Goal: Obtain resource: Download file/media

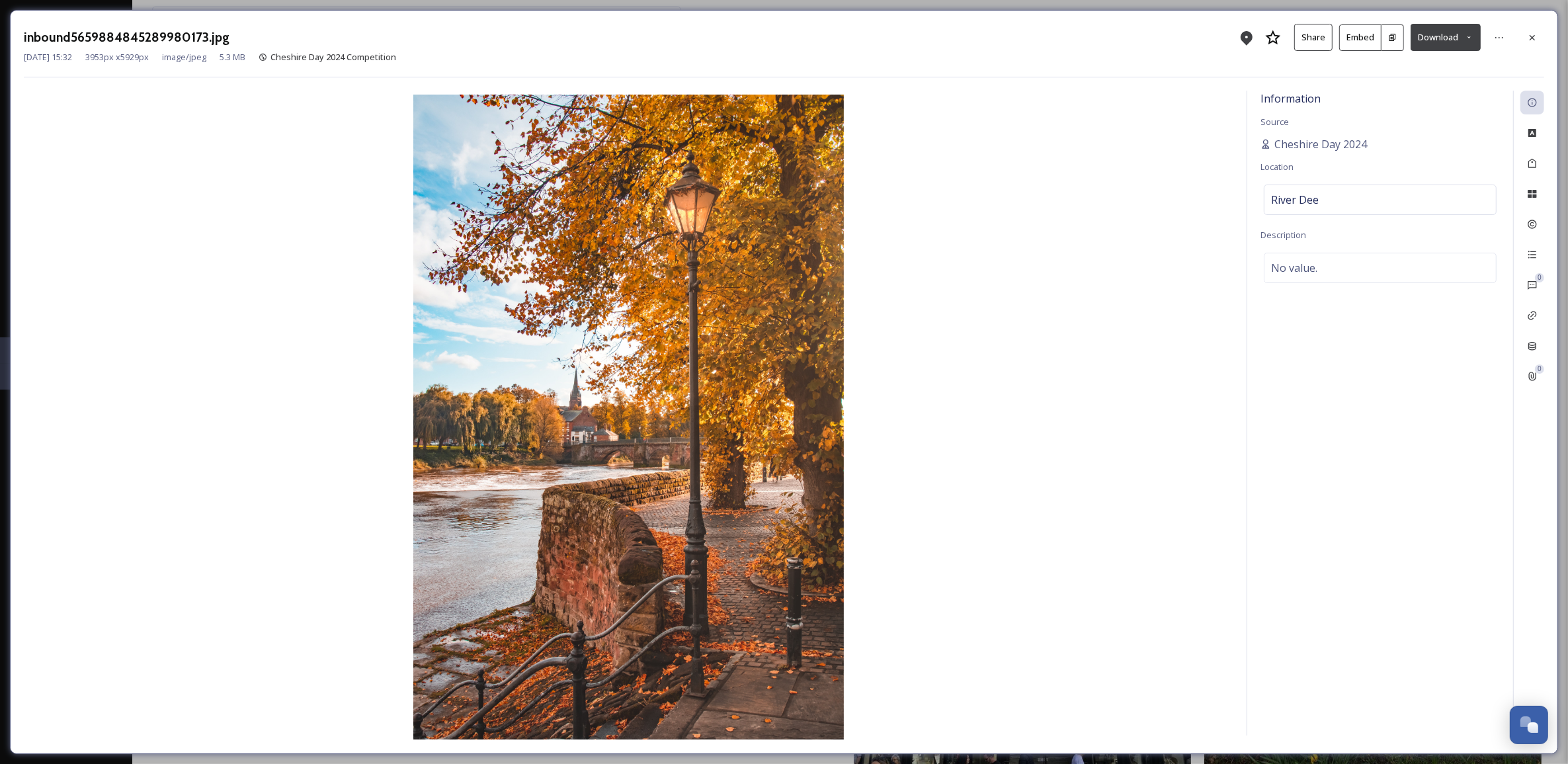
scroll to position [503, 0]
click at [1528, 35] on icon at bounding box center [1533, 38] width 11 height 11
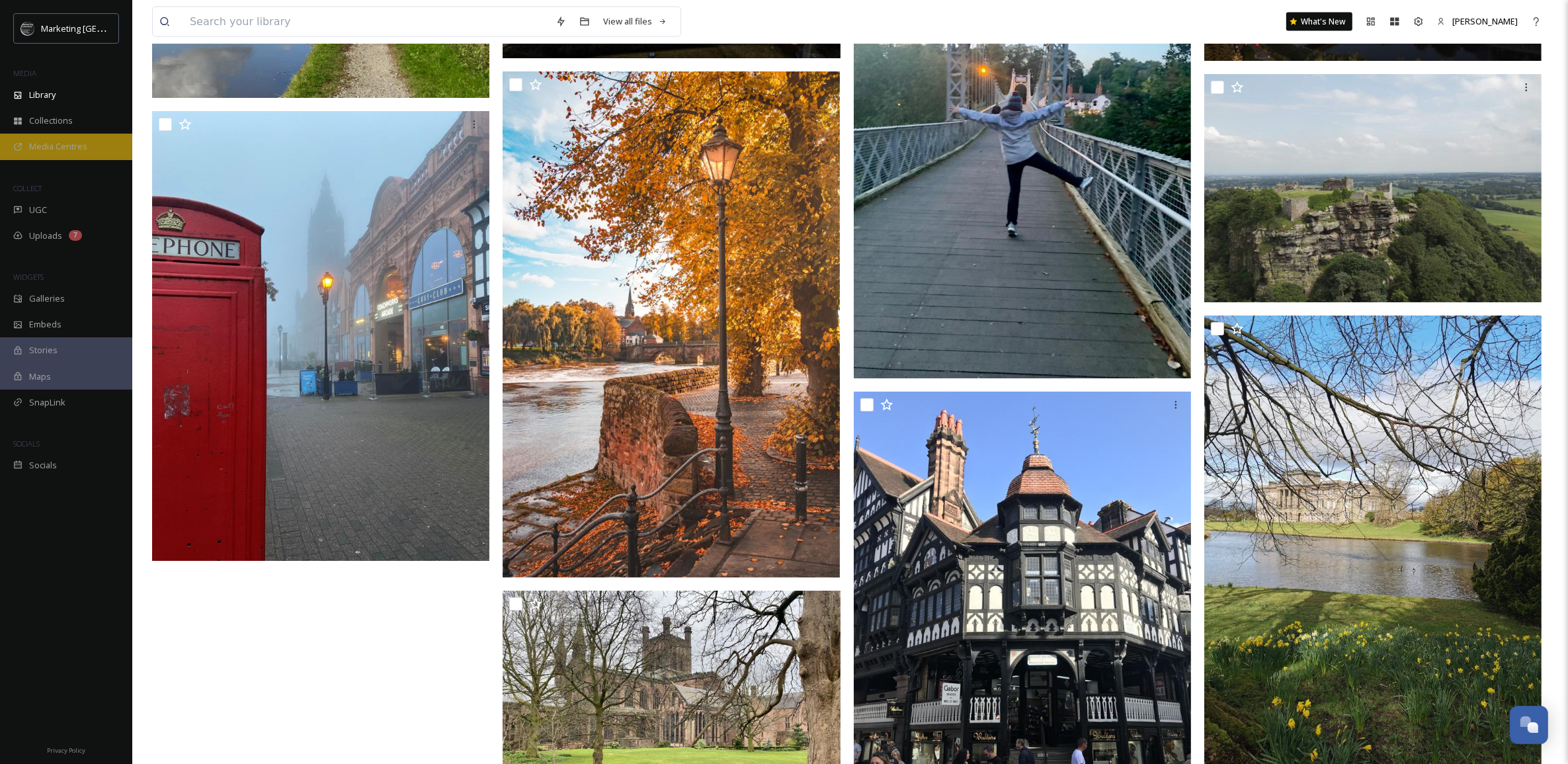
click at [51, 139] on div "Media Centres" at bounding box center [66, 146] width 132 height 26
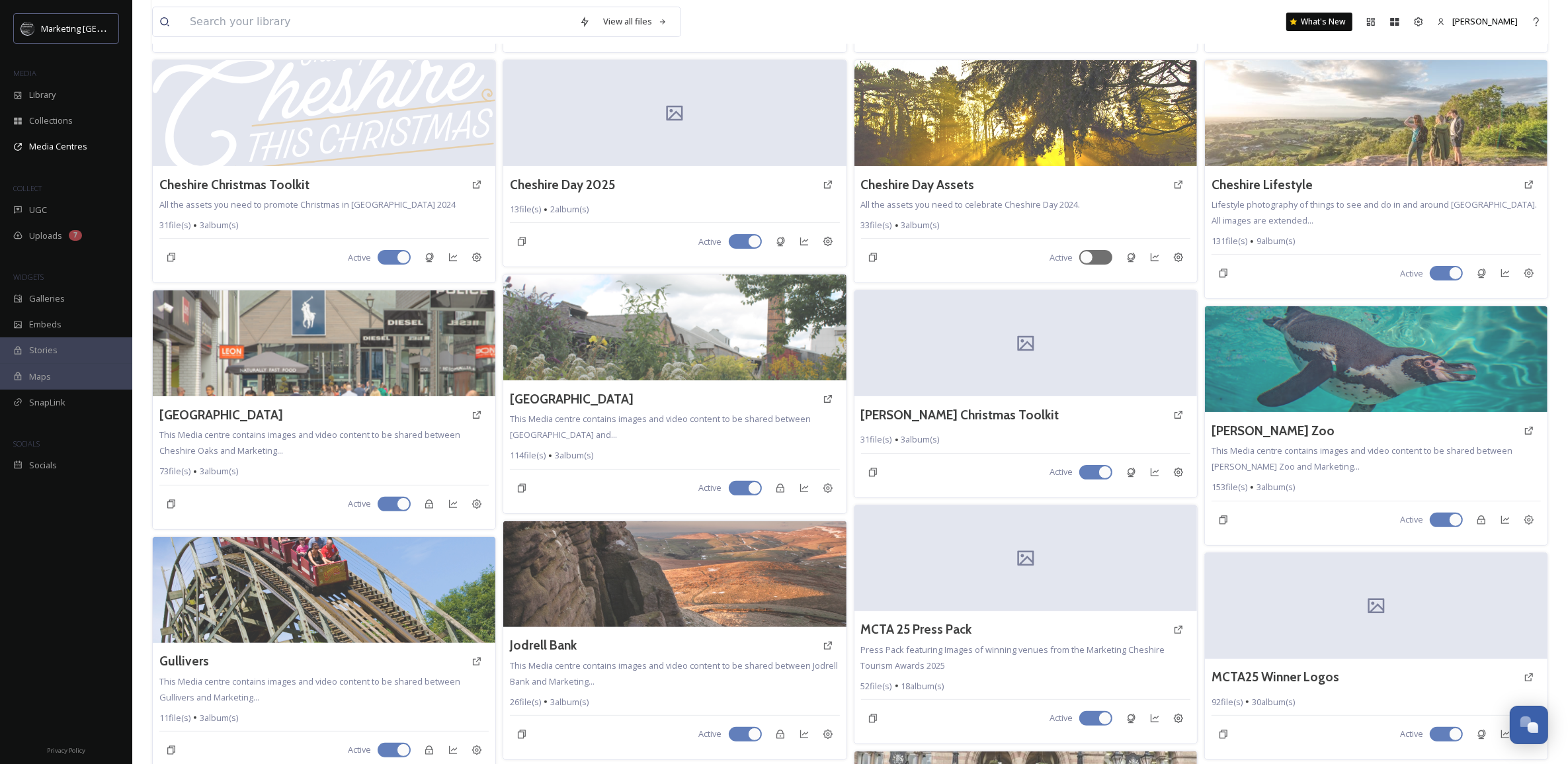
scroll to position [306, 0]
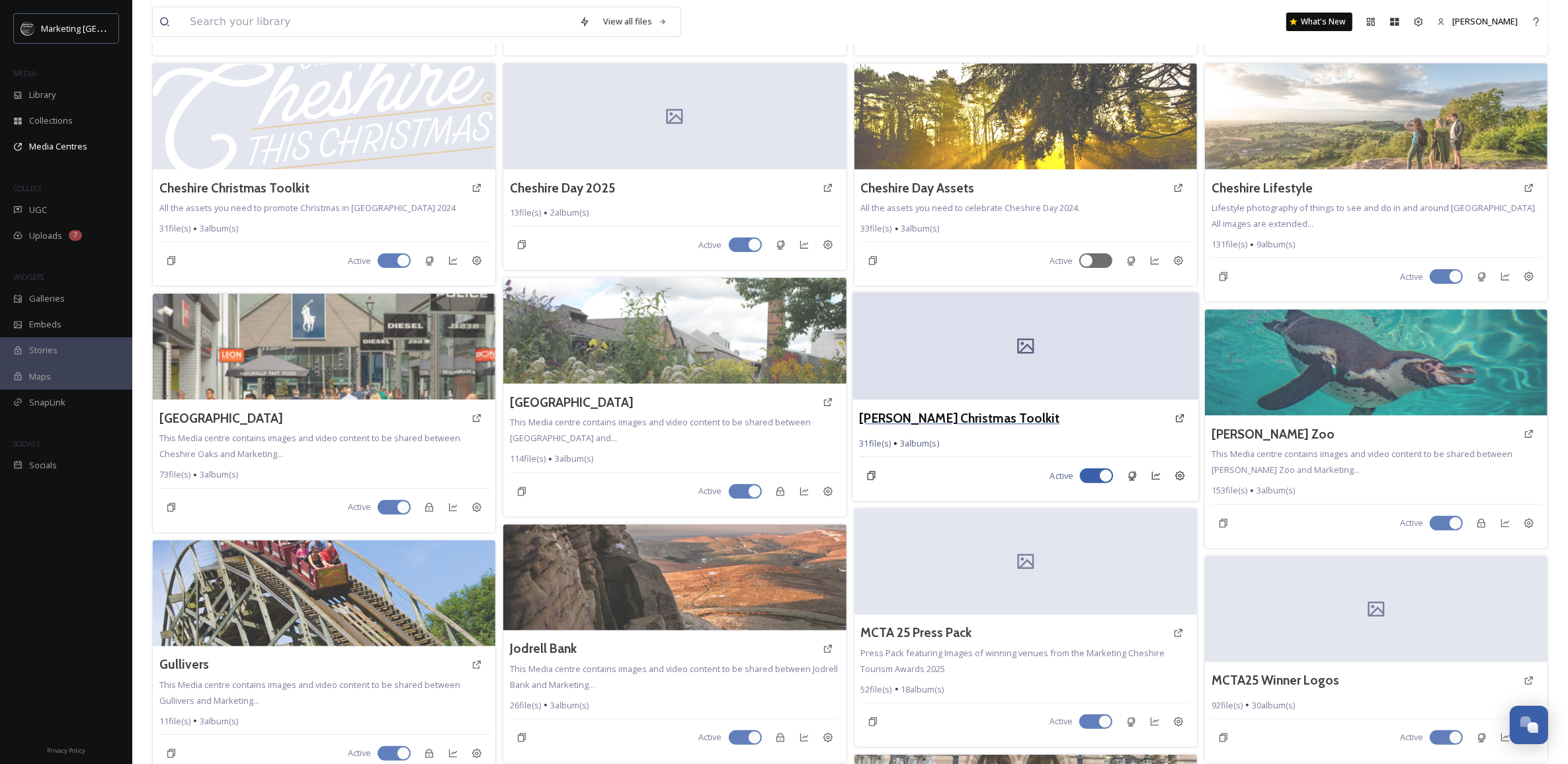
click at [963, 422] on h3 "[PERSON_NAME] Christmas Toolkit" at bounding box center [960, 418] width 201 height 19
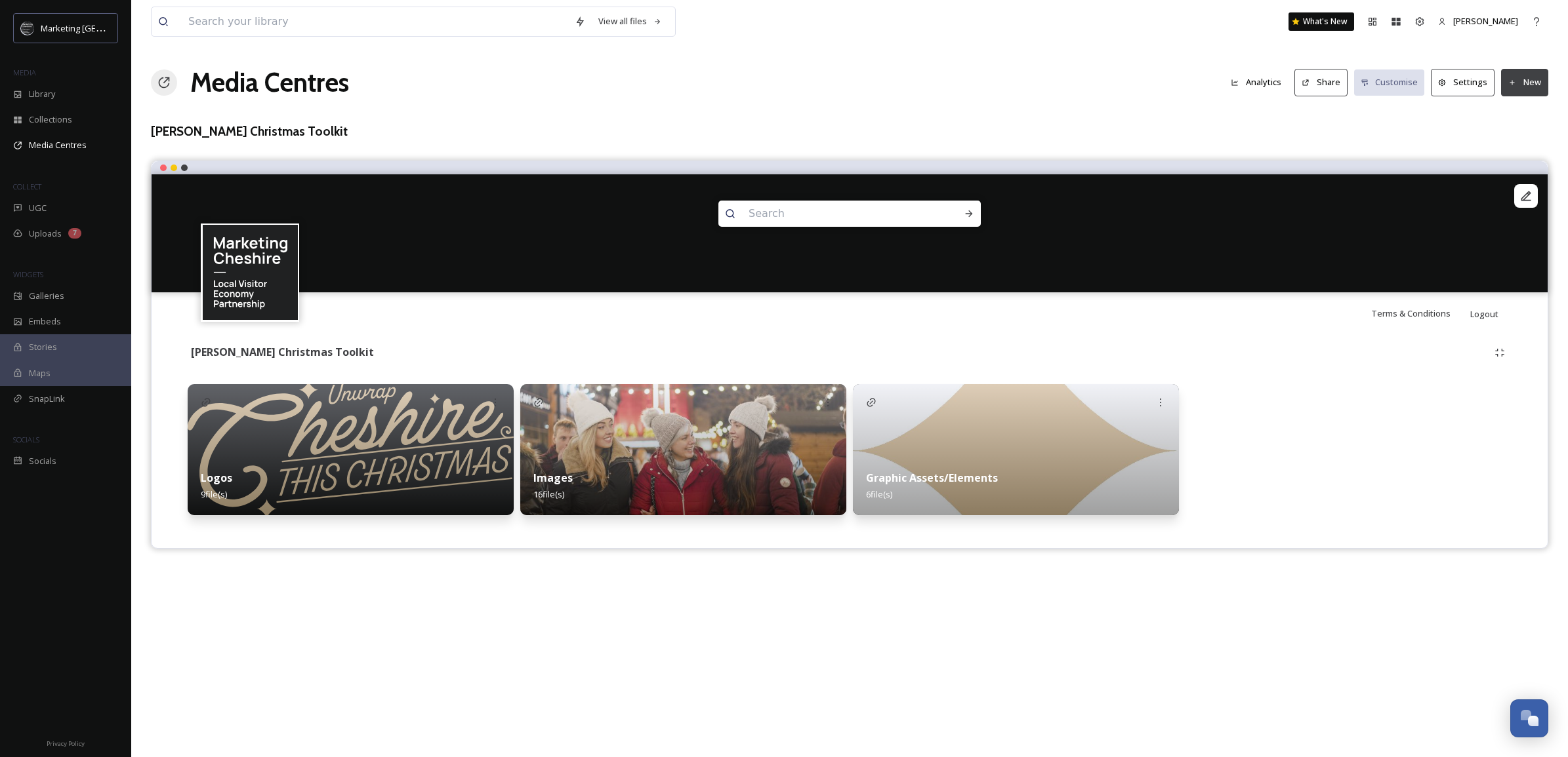
click at [594, 468] on div "Images 16 file(s)" at bounding box center [683, 486] width 326 height 58
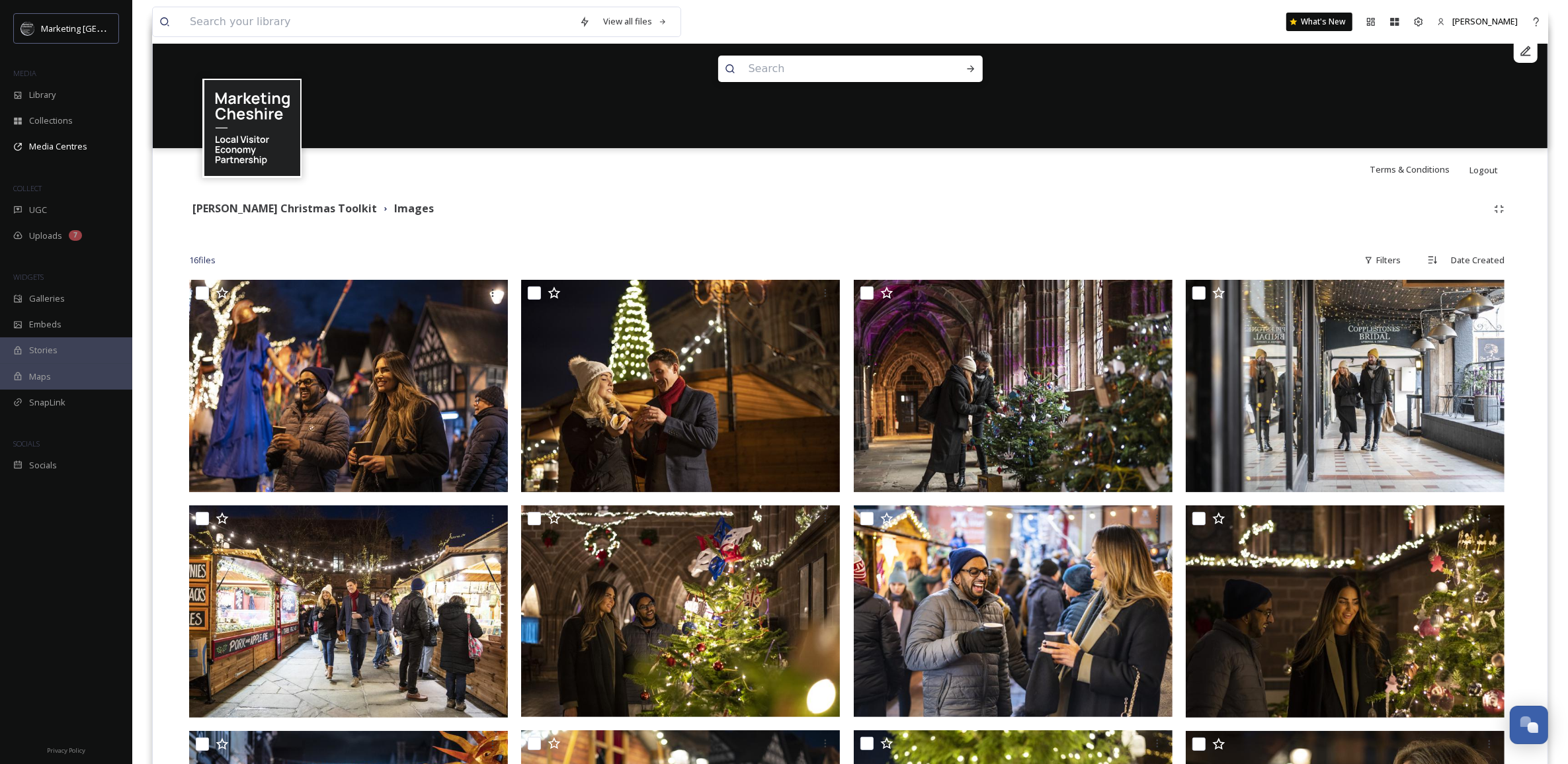
scroll to position [130, 0]
